Goal: Find specific page/section

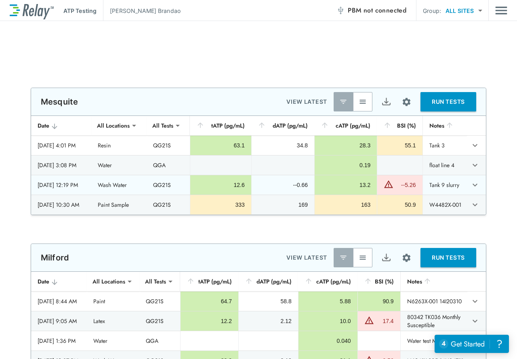
scroll to position [485, 0]
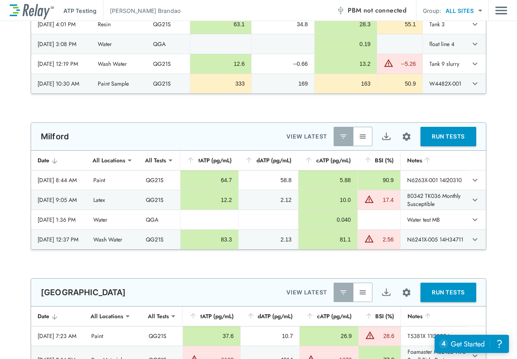
click at [364, 135] on img "button" at bounding box center [363, 137] width 8 height 8
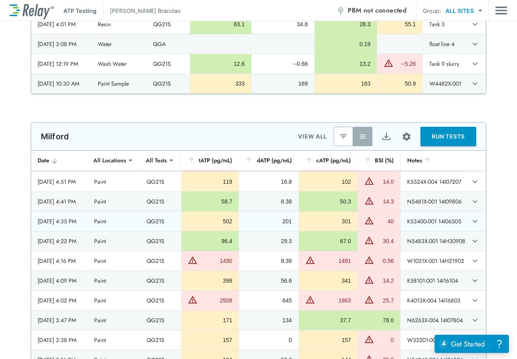
scroll to position [606, 0]
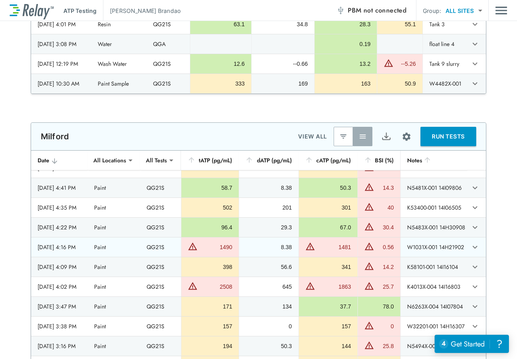
click at [435, 257] on td "W1031X-001 14H21902" at bounding box center [433, 247] width 67 height 19
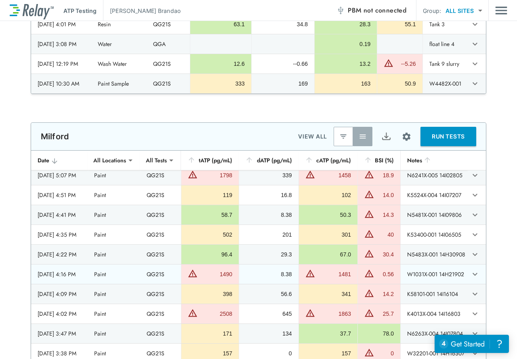
scroll to position [566, 0]
